Goal: Transaction & Acquisition: Subscribe to service/newsletter

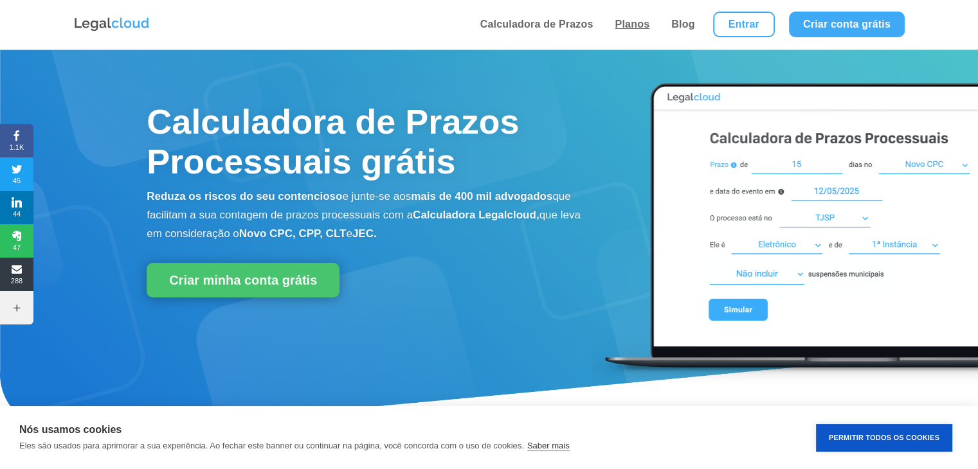
click at [625, 25] on link "Planos" at bounding box center [632, 24] width 42 height 49
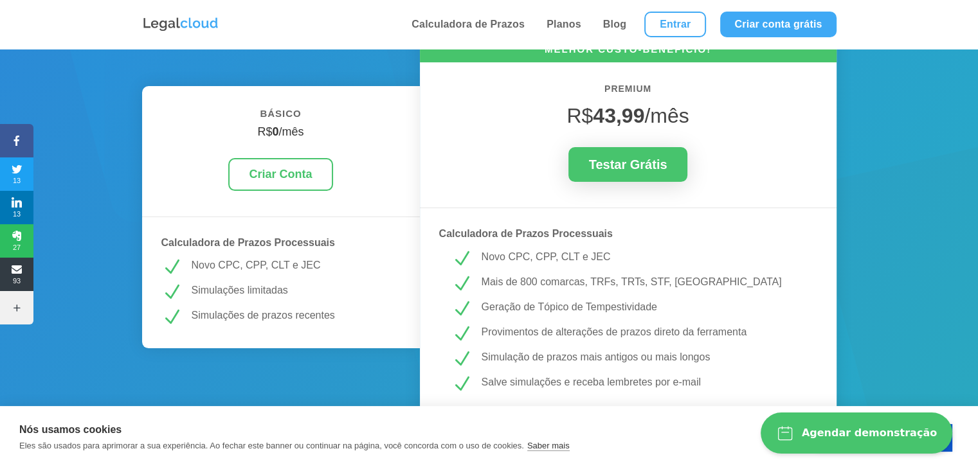
scroll to position [257, 0]
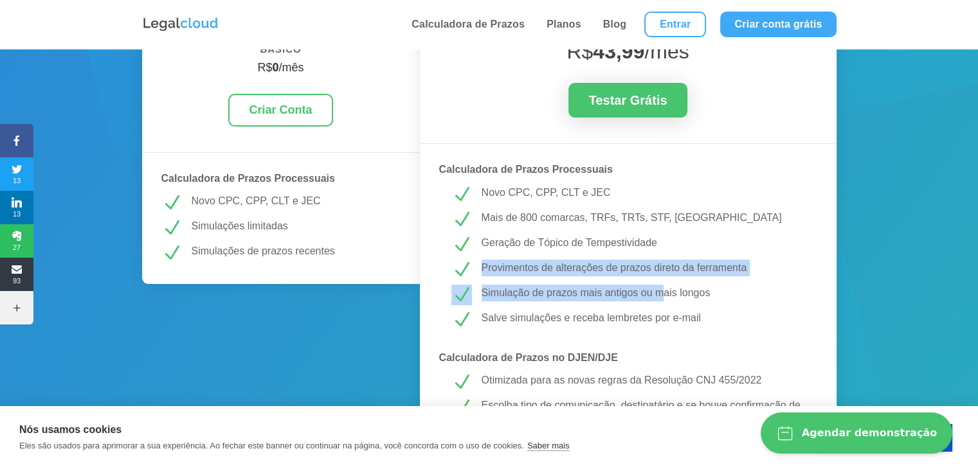
drag, startPoint x: 483, startPoint y: 269, endPoint x: 661, endPoint y: 292, distance: 179.6
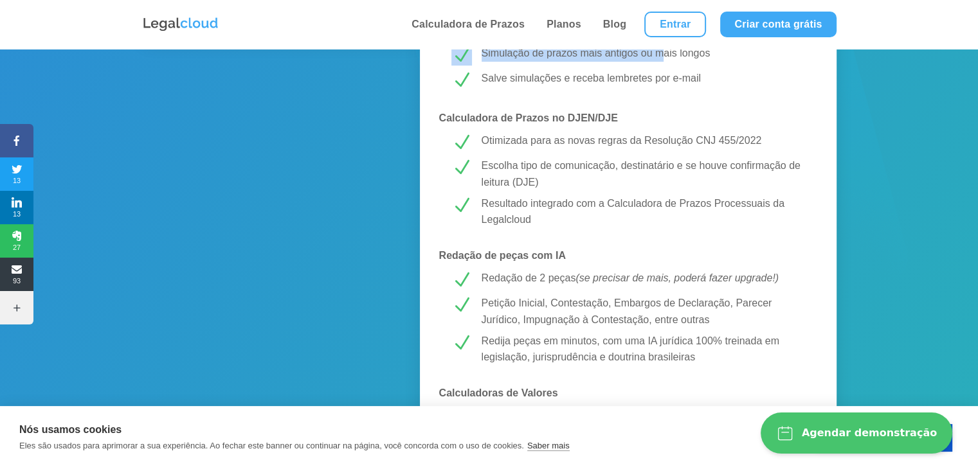
scroll to position [514, 0]
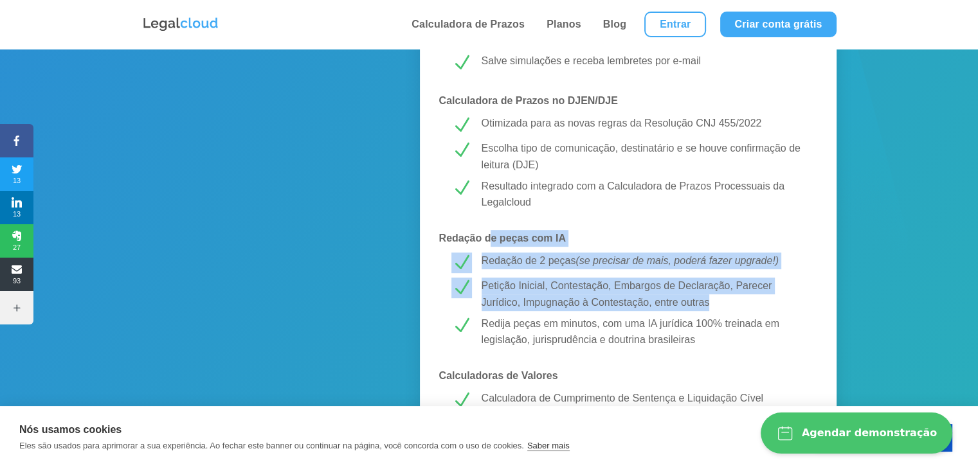
drag, startPoint x: 491, startPoint y: 242, endPoint x: 663, endPoint y: 273, distance: 174.4
click at [663, 273] on div "MELHOR CUSTO-BENEFÍCIO! PREMIUM R$ 43,99 /mês Testar Grátis Calculadora de Praz…" at bounding box center [628, 428] width 417 height 1430
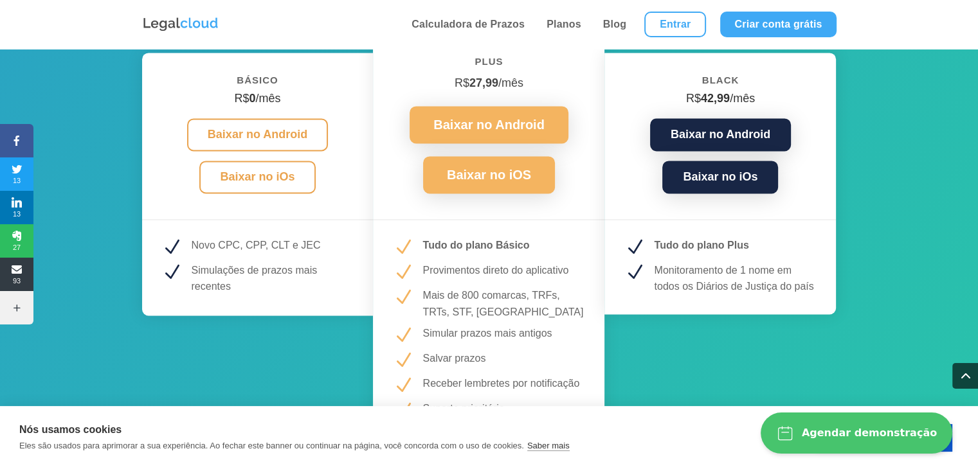
scroll to position [1800, 0]
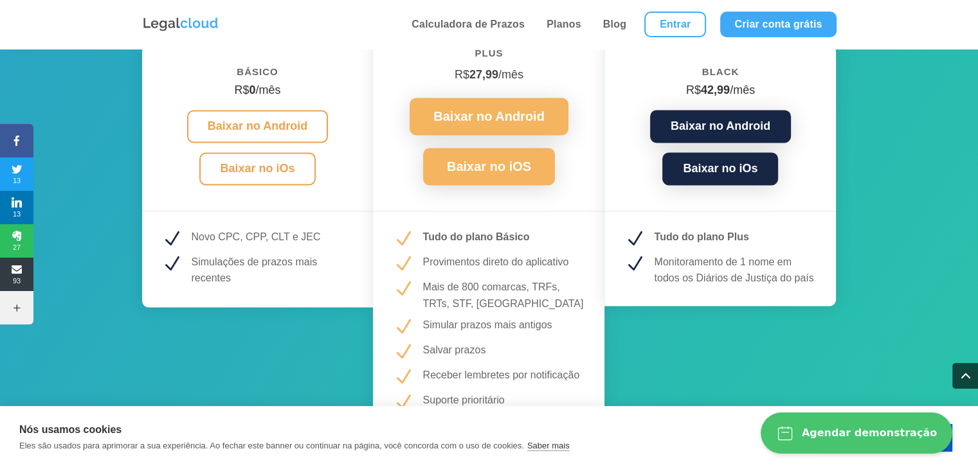
click at [727, 282] on p "Monitoramento de 1 nome em todos os Diários de Justiça do país" at bounding box center [735, 270] width 163 height 33
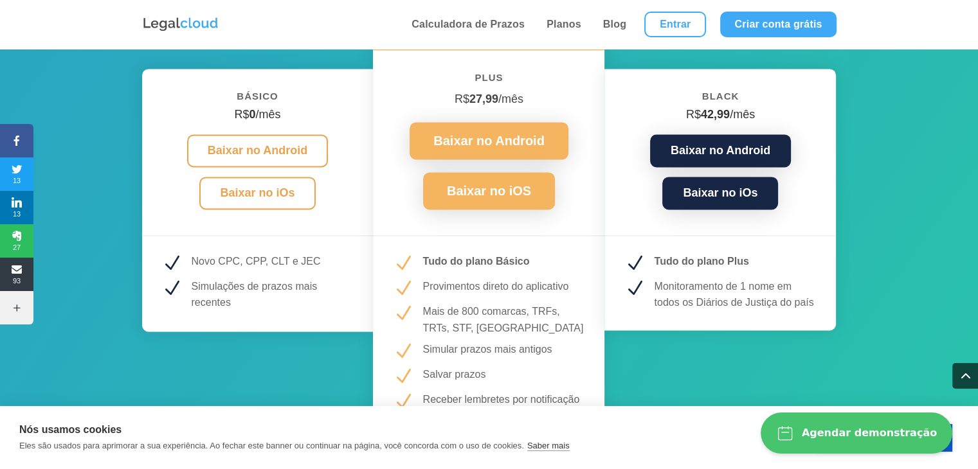
scroll to position [1736, 0]
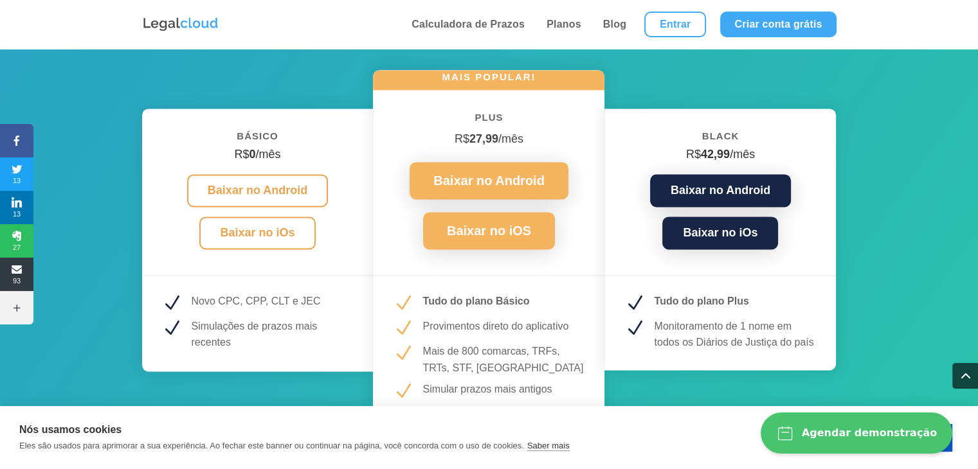
click at [745, 131] on h6 "Black" at bounding box center [720, 139] width 193 height 23
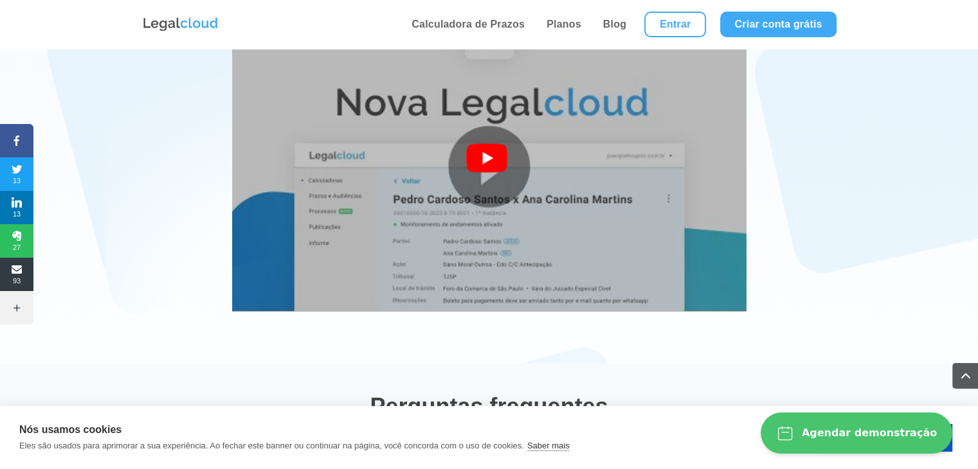
scroll to position [2314, 0]
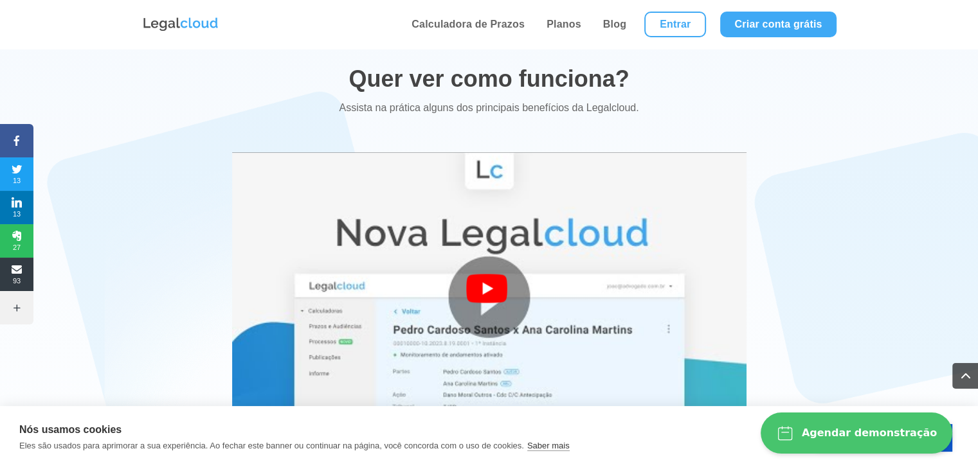
click at [497, 305] on div at bounding box center [489, 297] width 46 height 46
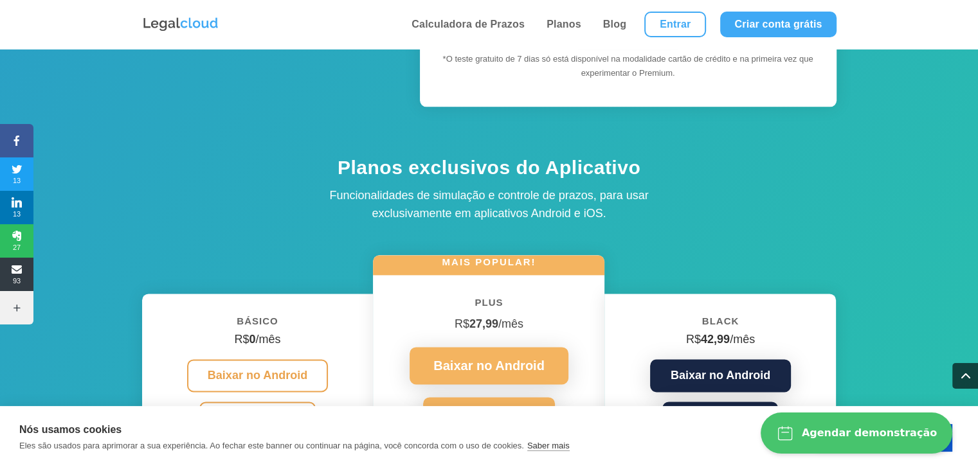
scroll to position [1800, 0]
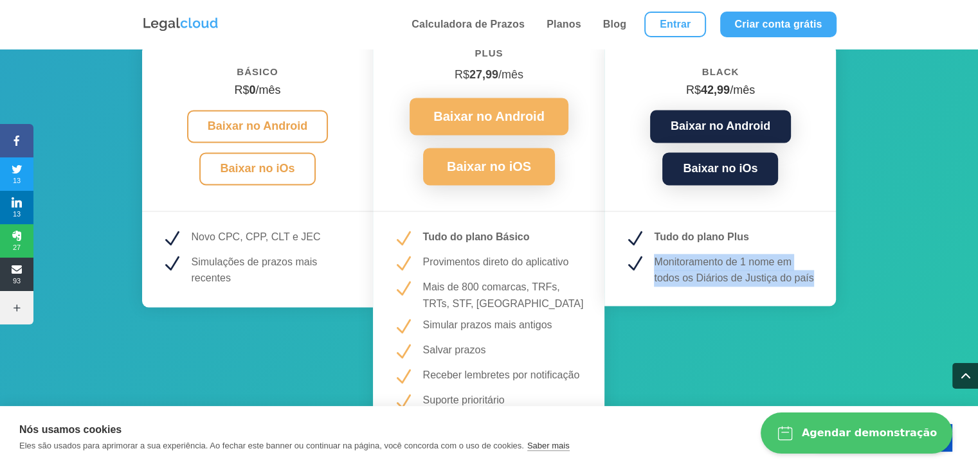
drag, startPoint x: 658, startPoint y: 255, endPoint x: 814, endPoint y: 278, distance: 157.9
click at [814, 278] on p "Monitoramento de 1 nome em todos os Diários de Justiça do país" at bounding box center [735, 270] width 163 height 33
copy p "Monitoramento de 1 nome em todos os Diários de Justiça do país"
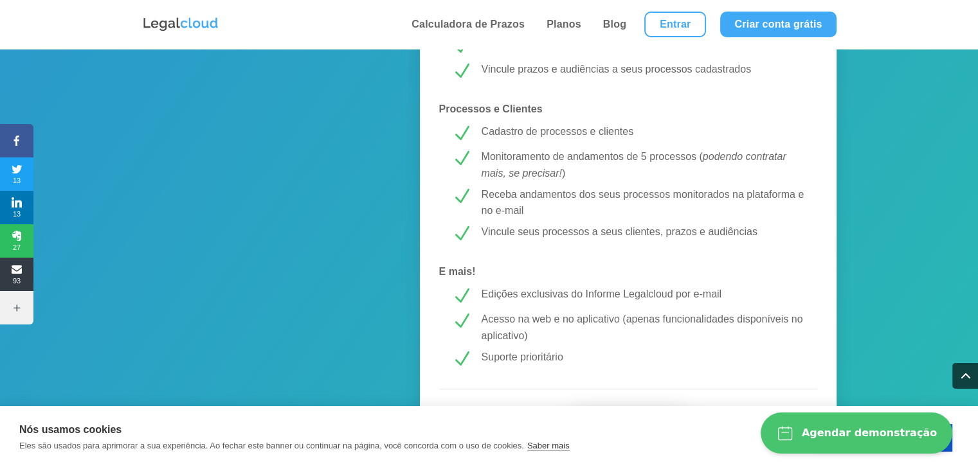
scroll to position [1028, 0]
